Goal: Navigation & Orientation: Find specific page/section

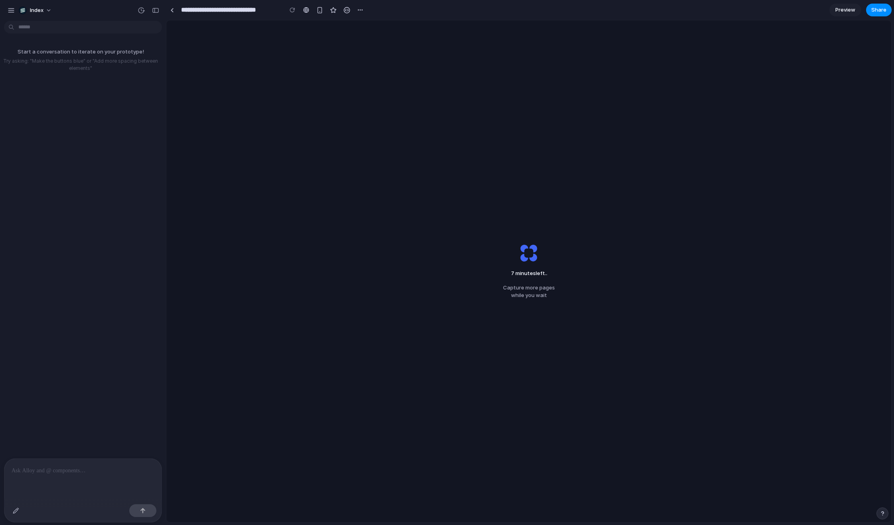
click at [213, 92] on div "7 minutes left .. Capture more pages while you wait" at bounding box center [528, 271] width 725 height 502
click at [174, 11] on link at bounding box center [172, 10] width 12 height 12
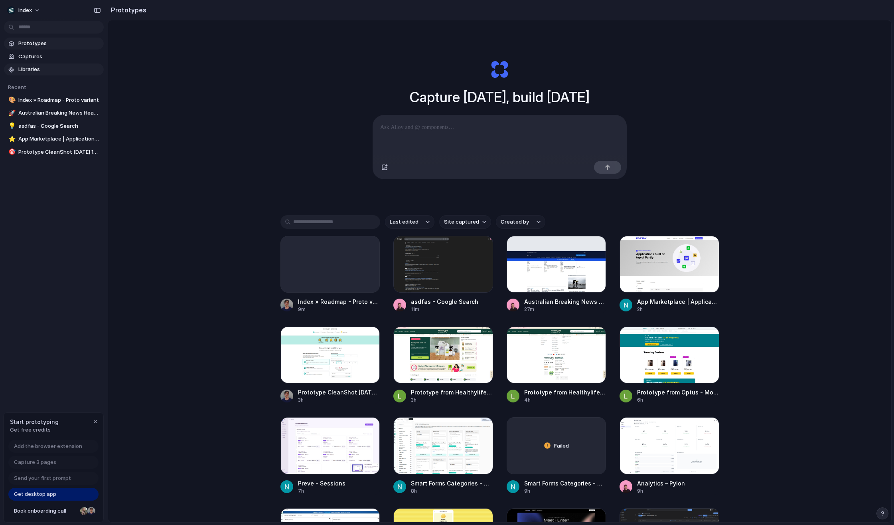
click at [61, 67] on span "Libraries" at bounding box center [59, 69] width 82 height 8
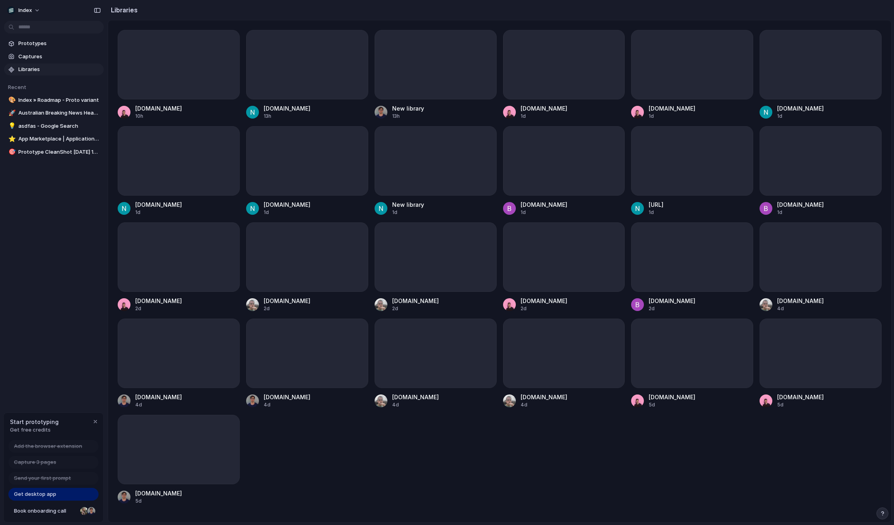
click at [304, 442] on div "www.google.com 10h www.partly.com 13h New library 13h bravado.co 1d indexintegr…" at bounding box center [500, 267] width 764 height 474
click at [413, 277] on div at bounding box center [436, 256] width 122 height 69
click at [413, 240] on div at bounding box center [436, 256] width 122 height 69
